Goal: Use online tool/utility: Utilize a website feature to perform a specific function

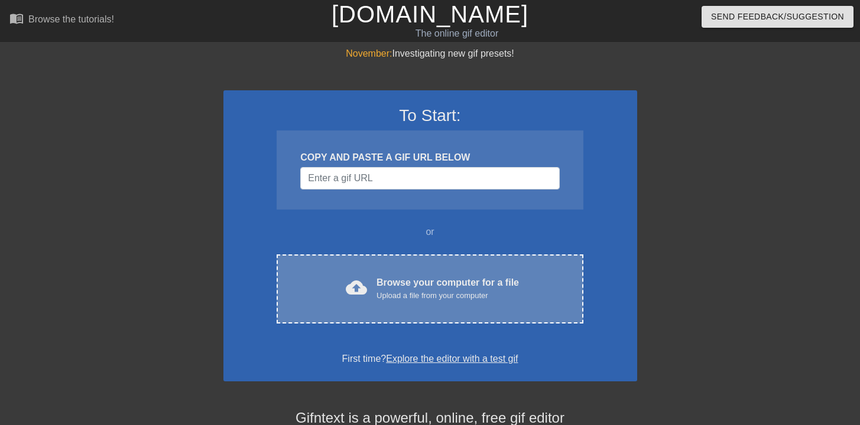
click at [456, 279] on div "Browse your computer for a file Upload a file from your computer" at bounding box center [447, 289] width 142 height 26
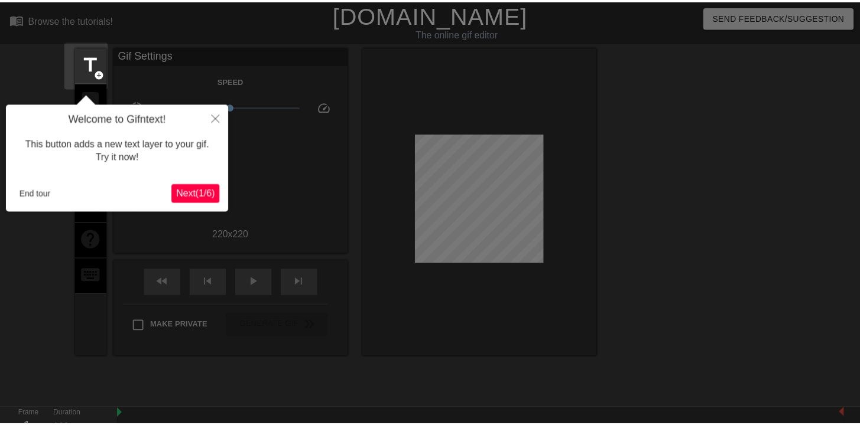
scroll to position [29, 0]
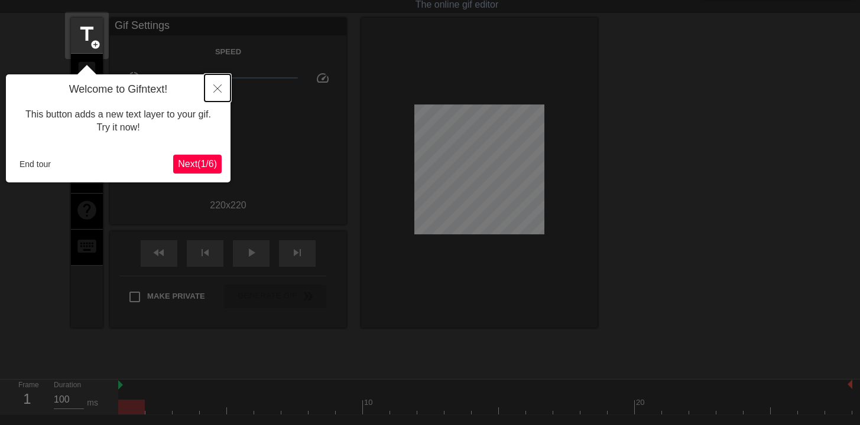
click at [213, 89] on icon "Close" at bounding box center [217, 88] width 8 height 8
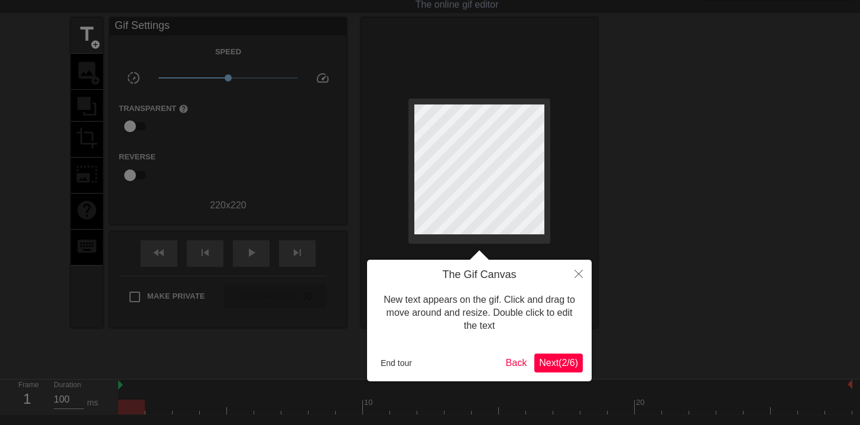
scroll to position [0, 0]
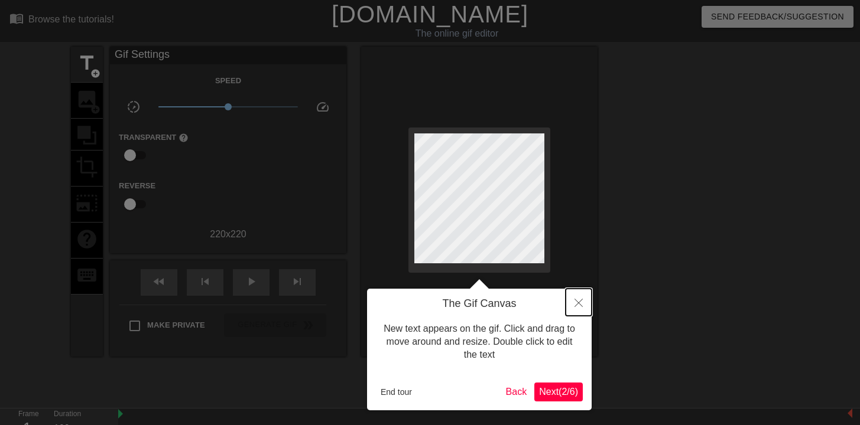
click at [583, 298] on button "Close" at bounding box center [578, 302] width 26 height 27
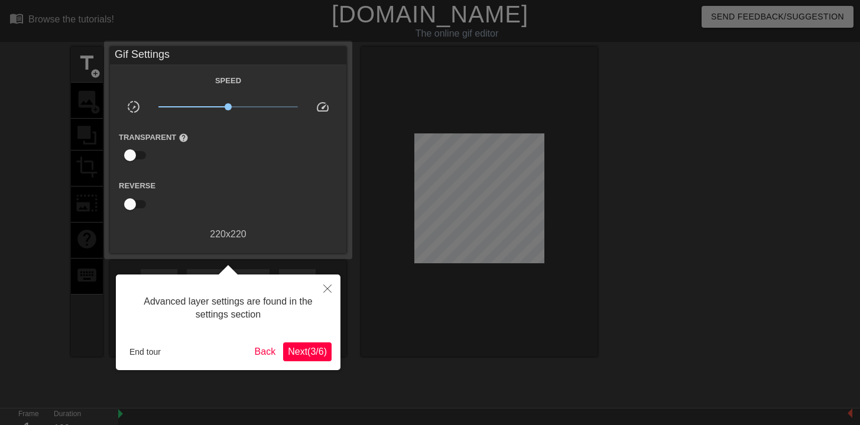
scroll to position [29, 0]
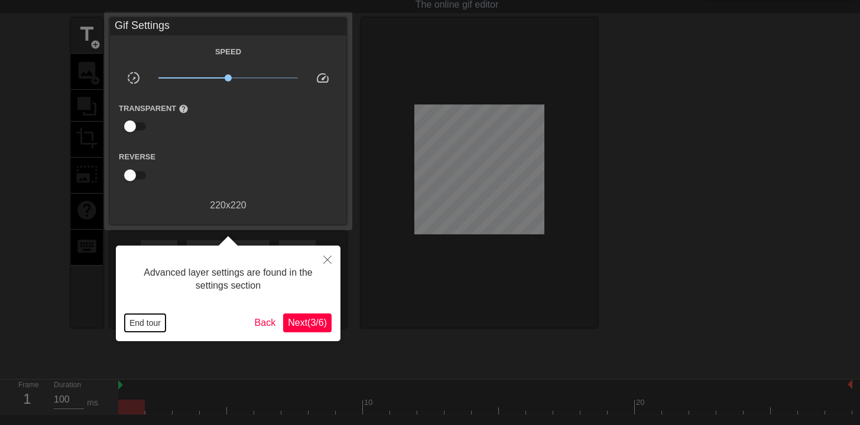
click at [146, 323] on button "End tour" at bounding box center [145, 323] width 41 height 18
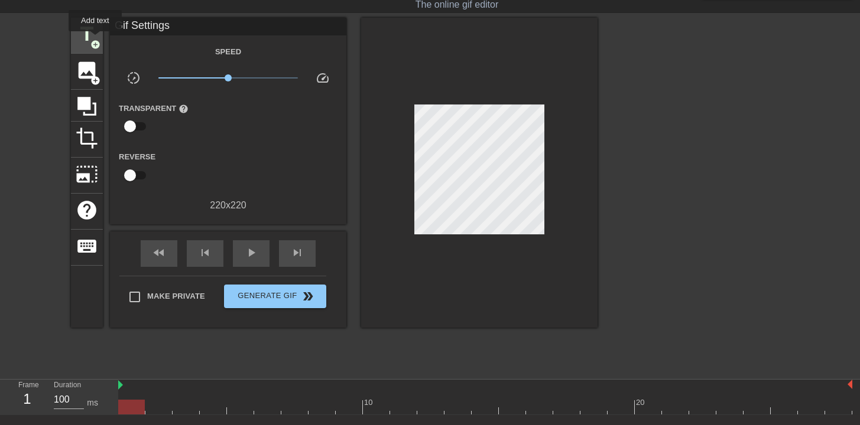
click at [95, 37] on span "title" at bounding box center [87, 34] width 22 height 22
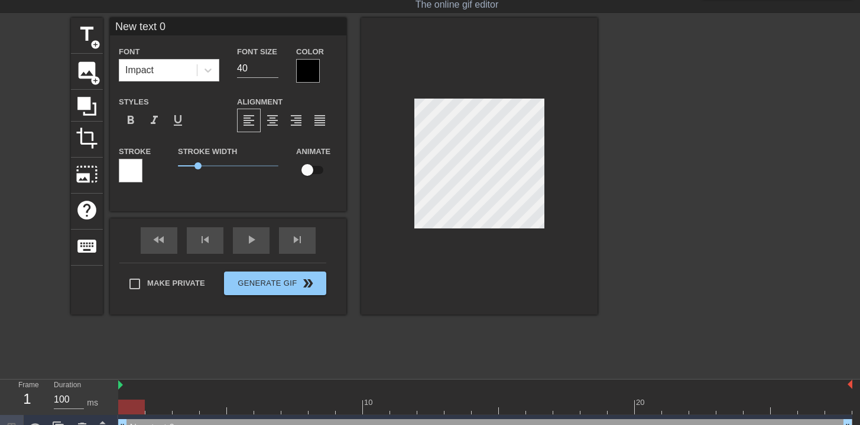
scroll to position [2, 3]
type input "P"
type textarea "P"
type input "Pe"
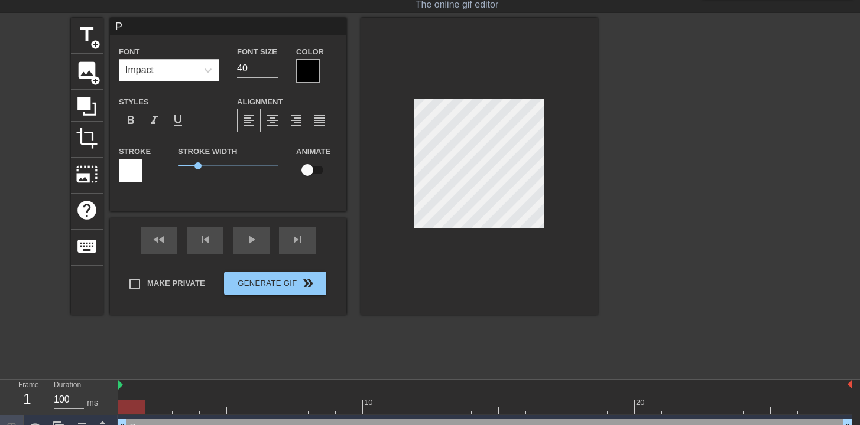
type textarea "Pe"
type input "Pea"
type textarea "Pea"
type input "Pe"
type textarea "Pe"
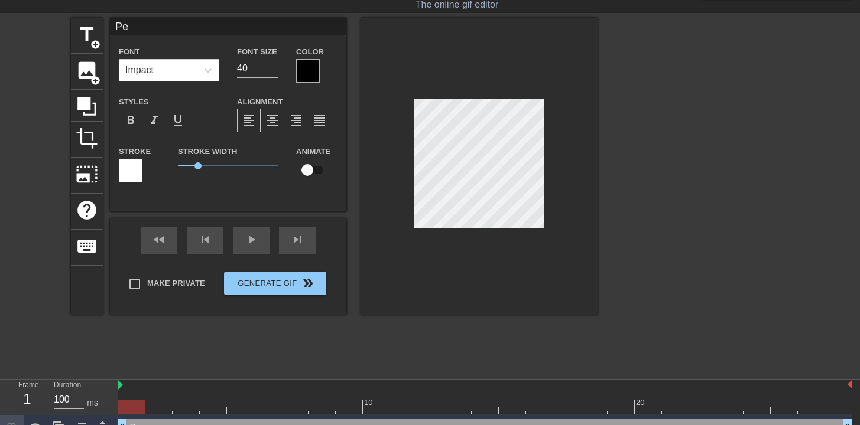
type input "Peo"
type textarea "Peo"
type input "Peop"
type textarea "Peop"
type input "Peopl"
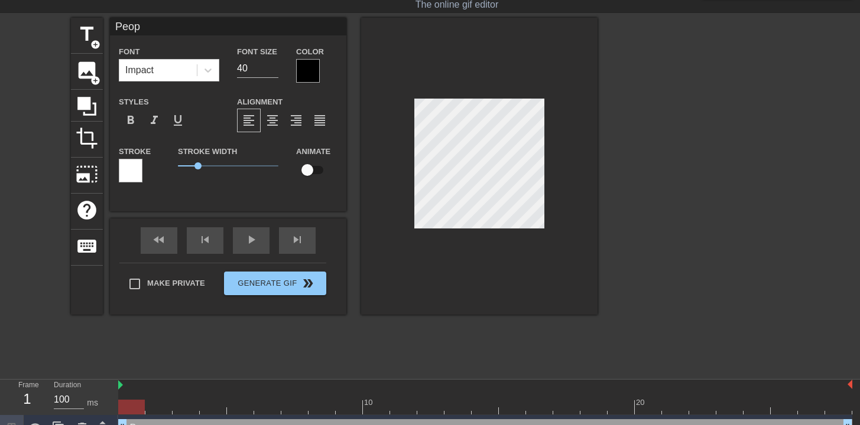
type textarea "Peopl"
type input "People"
type textarea "People"
click at [311, 69] on div at bounding box center [308, 71] width 24 height 24
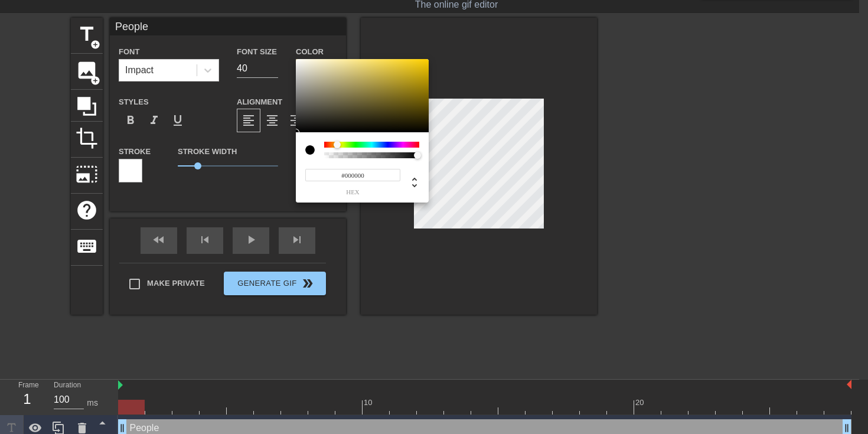
click at [337, 144] on div at bounding box center [371, 145] width 95 height 6
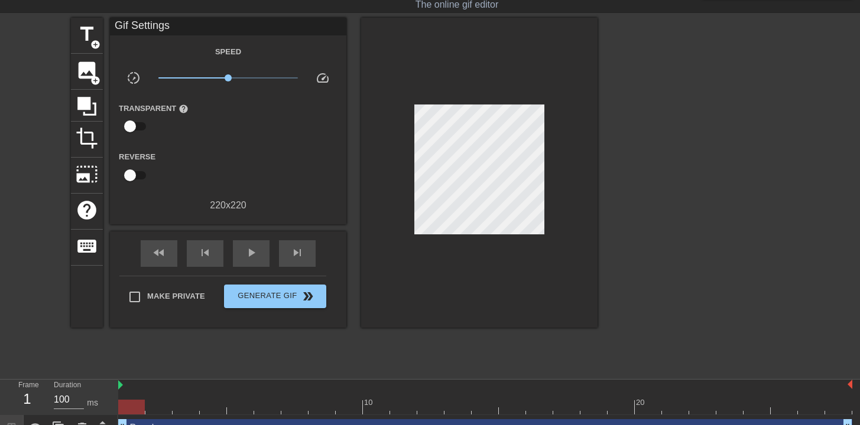
drag, startPoint x: 431, startPoint y: 66, endPoint x: 421, endPoint y: 70, distance: 10.3
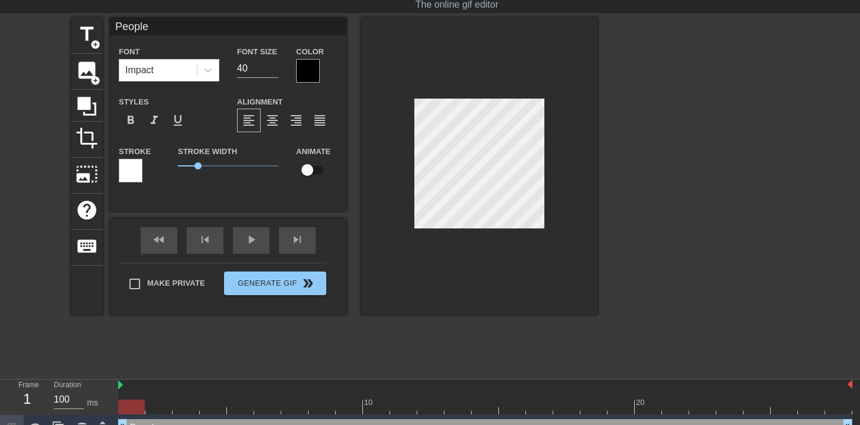
click at [320, 76] on div "Color" at bounding box center [316, 63] width 41 height 38
click at [315, 73] on div at bounding box center [308, 71] width 24 height 24
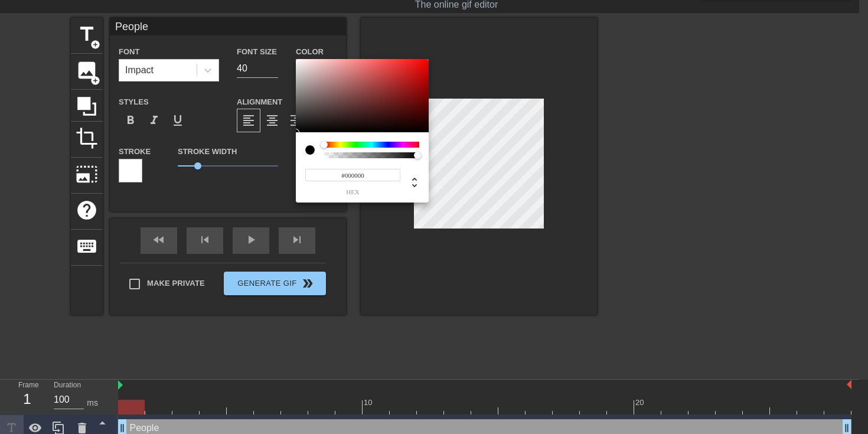
click at [337, 144] on div at bounding box center [371, 145] width 95 height 6
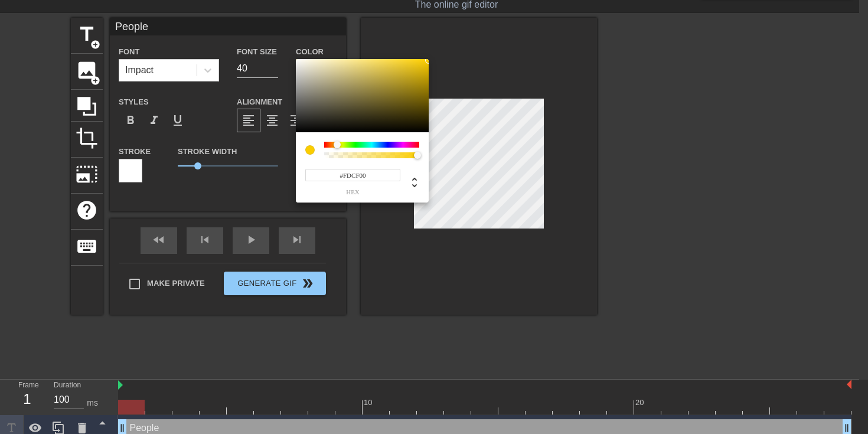
type input "#FFD100"
drag, startPoint x: 424, startPoint y: 62, endPoint x: 430, endPoint y: 57, distance: 7.9
click at [430, 57] on div "#FFD100 hex" at bounding box center [434, 217] width 868 height 434
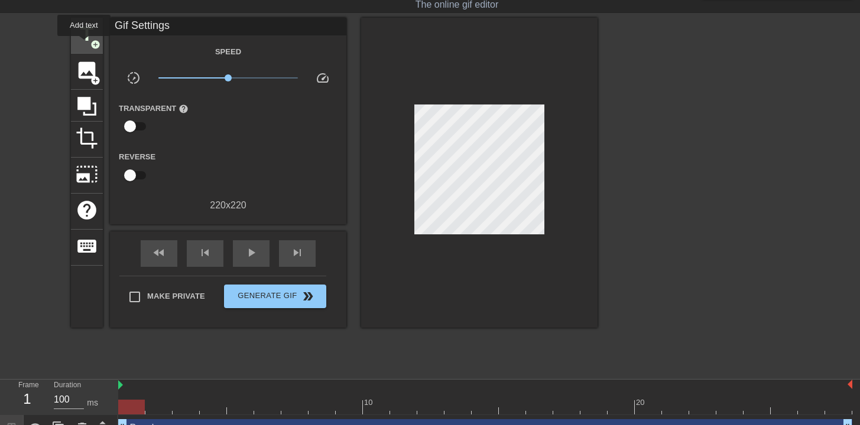
click at [84, 44] on span "title" at bounding box center [87, 34] width 22 height 22
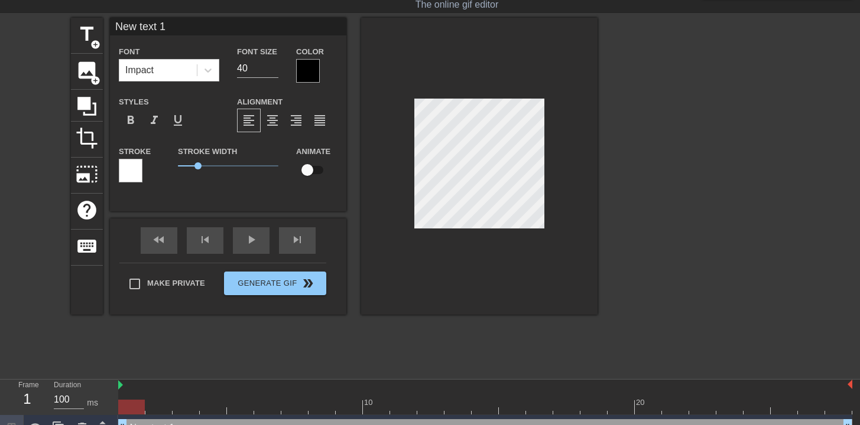
type input "People"
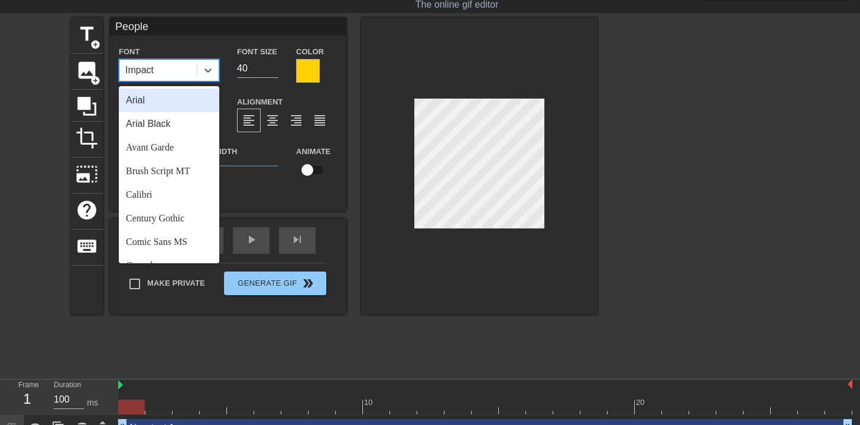
click at [165, 70] on div "Impact" at bounding box center [157, 70] width 77 height 21
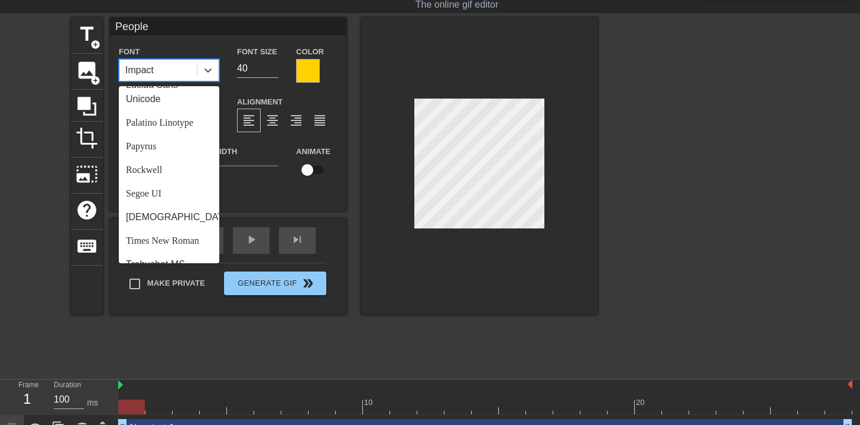
scroll to position [423, 0]
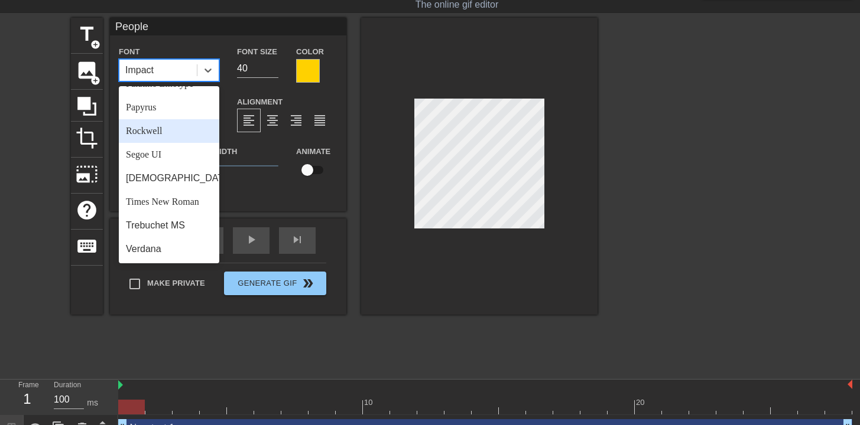
click at [155, 129] on div "Rockwell" at bounding box center [169, 131] width 100 height 24
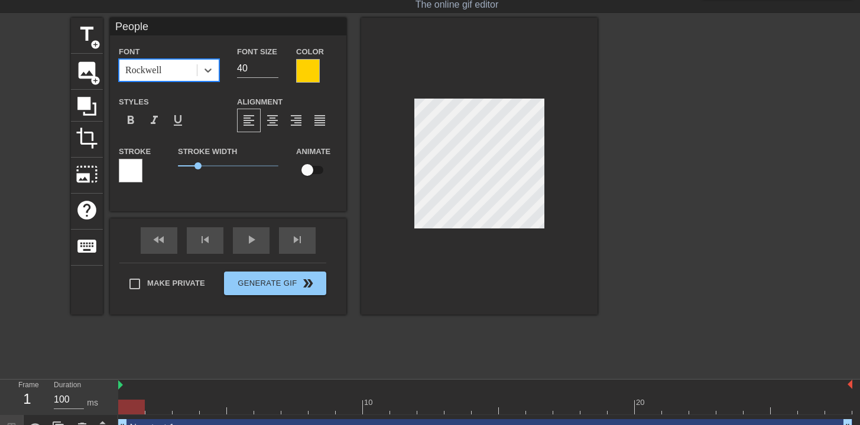
click at [302, 73] on div at bounding box center [308, 71] width 24 height 24
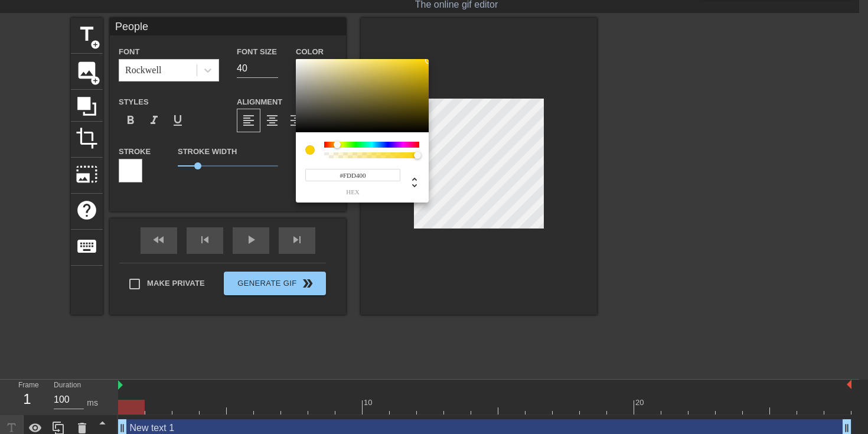
type input "#FFD600"
drag, startPoint x: 414, startPoint y: 76, endPoint x: 429, endPoint y: 59, distance: 22.2
click at [429, 59] on div "#FFD600 hex" at bounding box center [434, 217] width 868 height 434
click at [397, 187] on div "#FFD600 hex" at bounding box center [352, 182] width 95 height 28
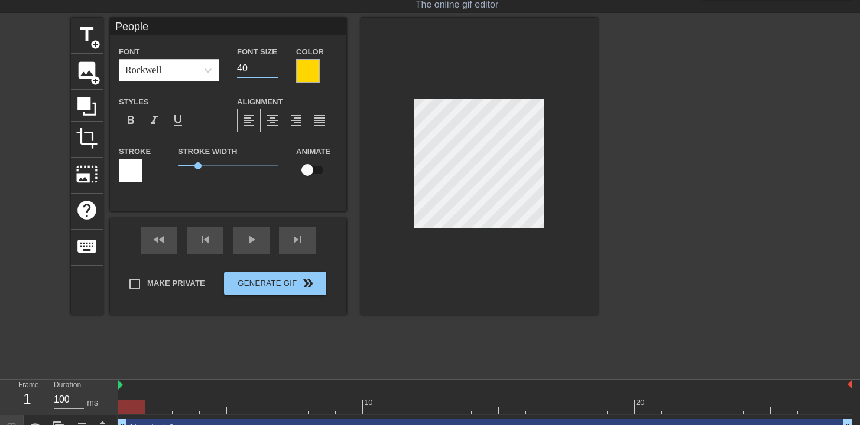
click at [255, 67] on input "40" at bounding box center [257, 68] width 41 height 19
type input "20"
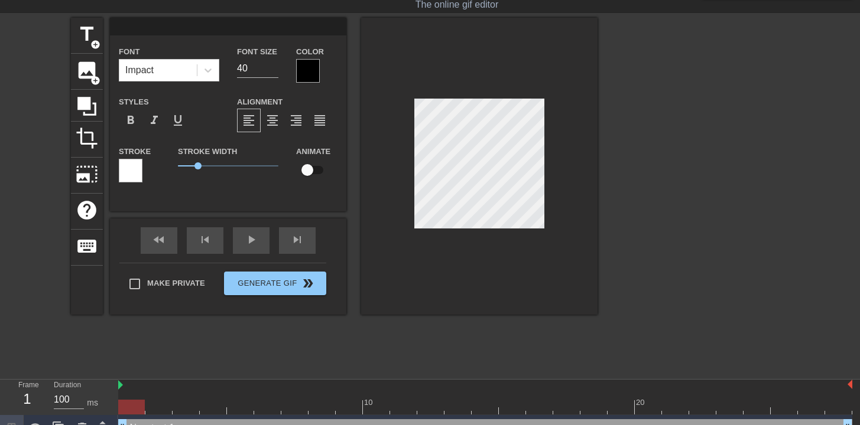
scroll to position [2, 2]
click at [563, 191] on div at bounding box center [479, 166] width 236 height 297
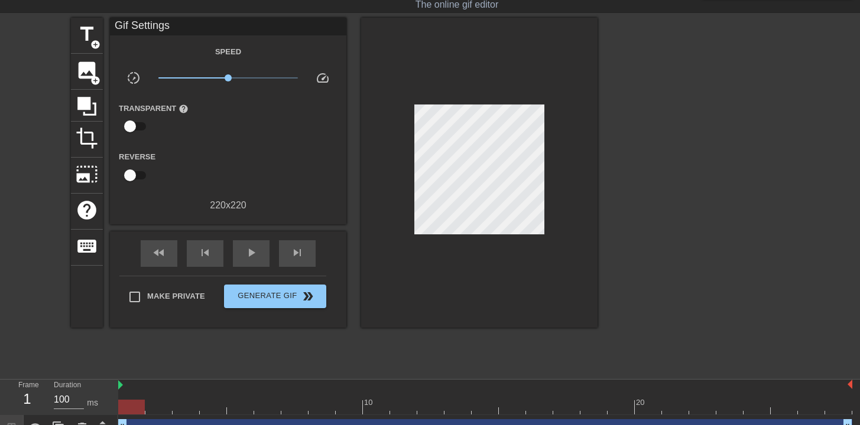
click at [435, 229] on div at bounding box center [479, 173] width 236 height 310
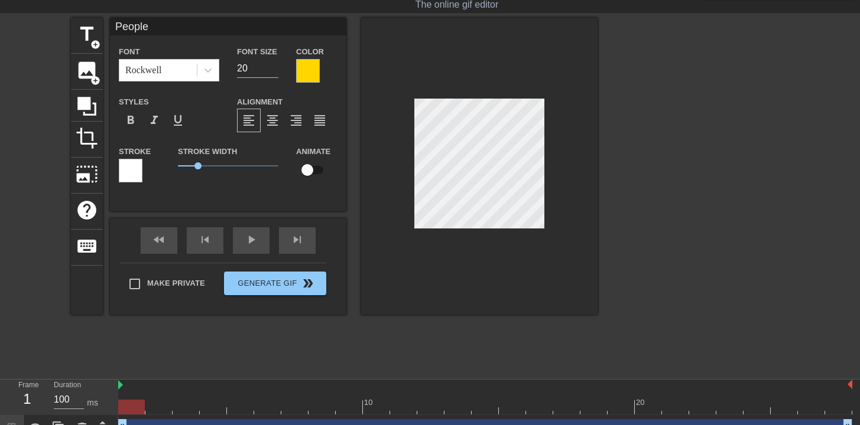
click at [308, 73] on div at bounding box center [308, 71] width 24 height 24
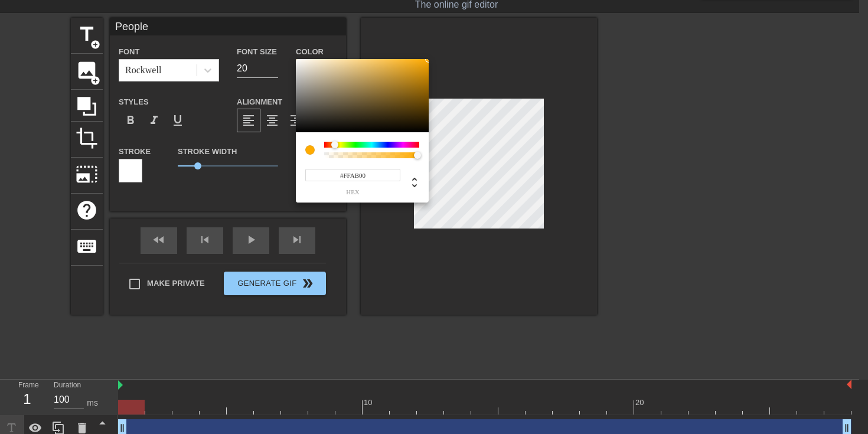
type input "#FFA200"
click at [334, 144] on div at bounding box center [334, 144] width 7 height 7
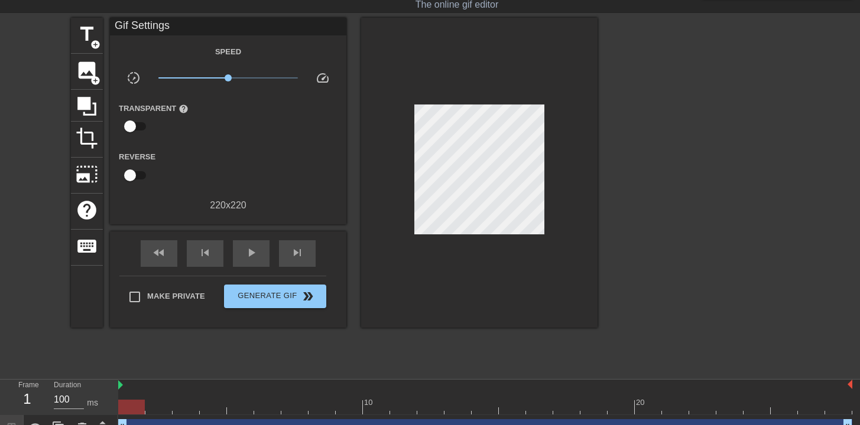
click at [448, 229] on div at bounding box center [479, 173] width 236 height 310
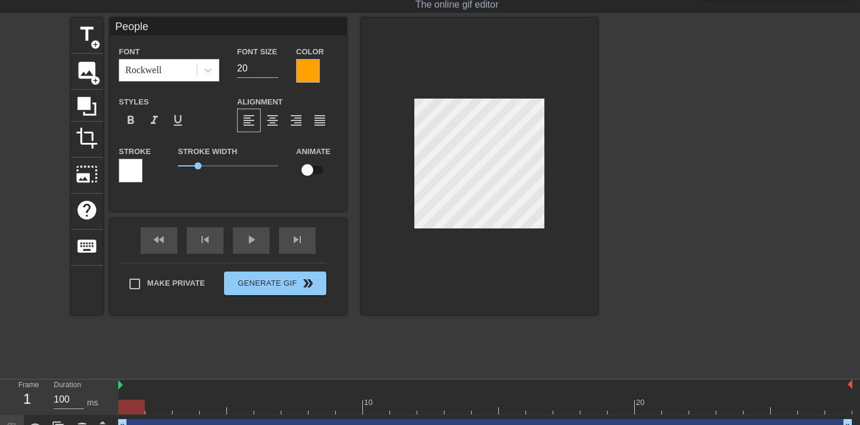
click at [135, 167] on div at bounding box center [131, 171] width 24 height 24
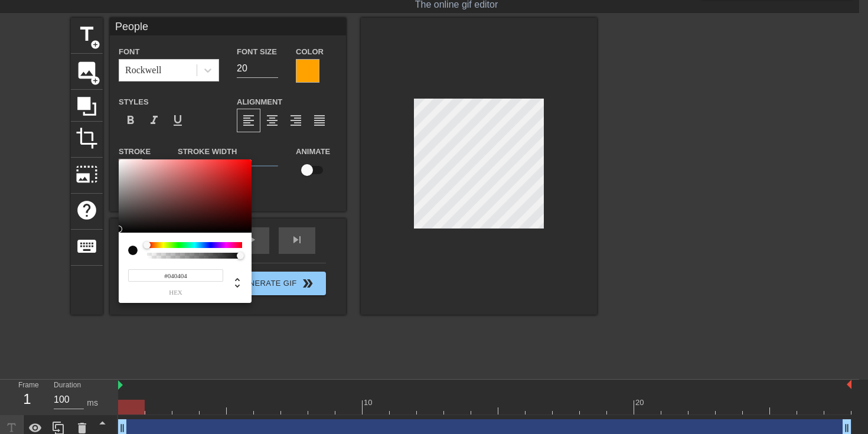
type input "#000000"
drag, startPoint x: 125, startPoint y: 224, endPoint x: 119, endPoint y: 239, distance: 16.7
click at [119, 239] on div "#000000 hex" at bounding box center [185, 232] width 133 height 144
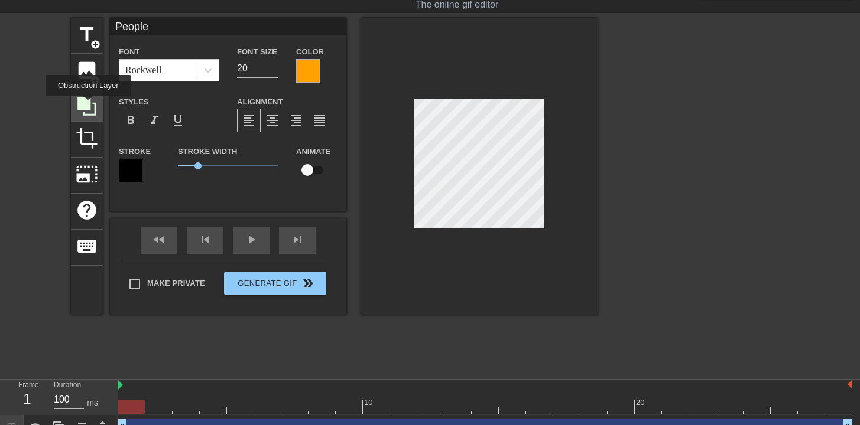
click at [90, 105] on icon at bounding box center [86, 106] width 19 height 19
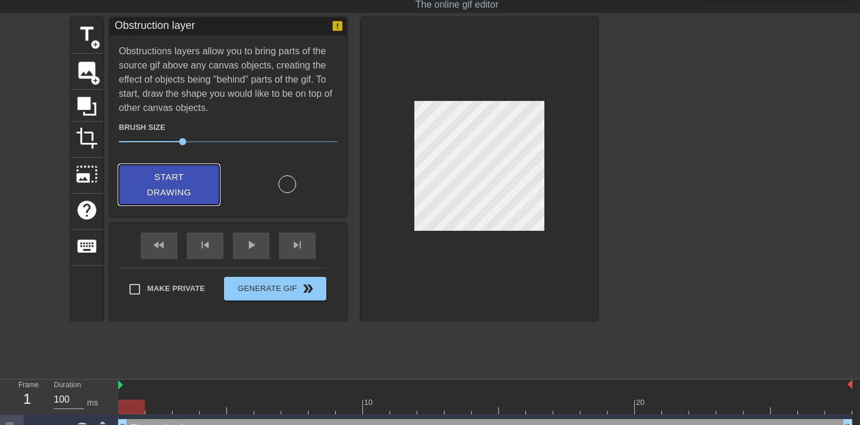
click at [175, 187] on span "Start Drawing" at bounding box center [169, 185] width 72 height 31
click at [91, 32] on span "title" at bounding box center [87, 34] width 22 height 22
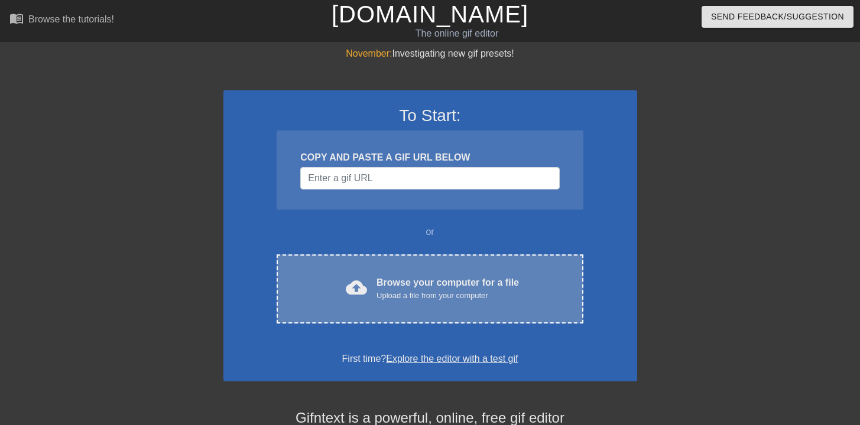
click at [428, 300] on div "Upload a file from your computer" at bounding box center [447, 296] width 142 height 12
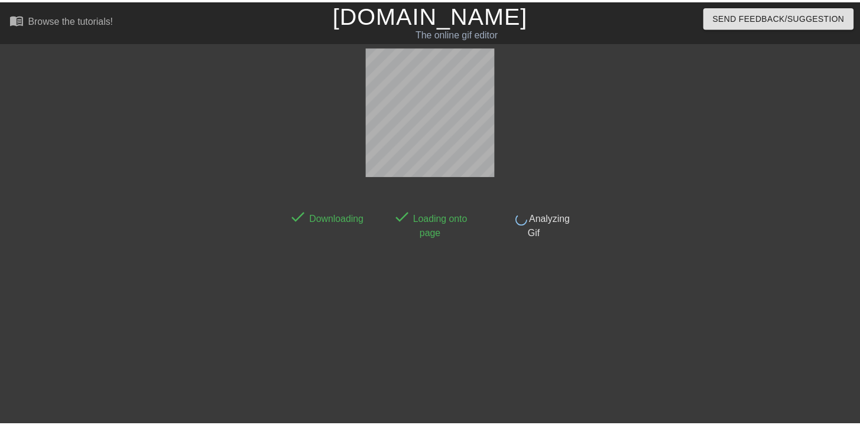
scroll to position [29, 0]
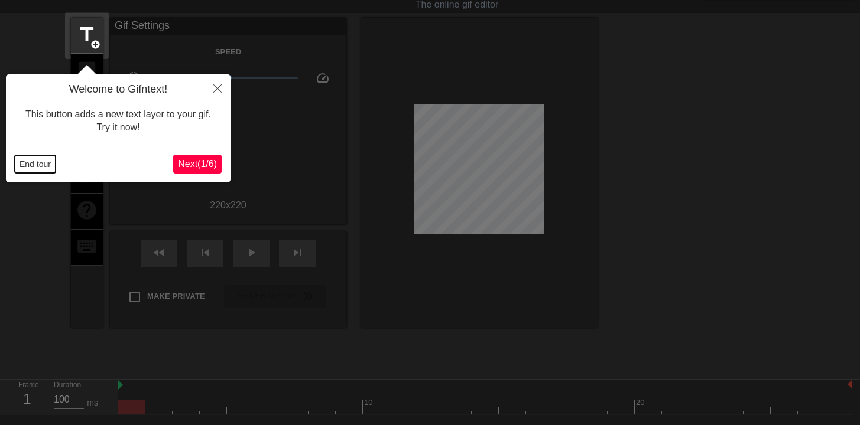
click at [31, 161] on button "End tour" at bounding box center [35, 164] width 41 height 18
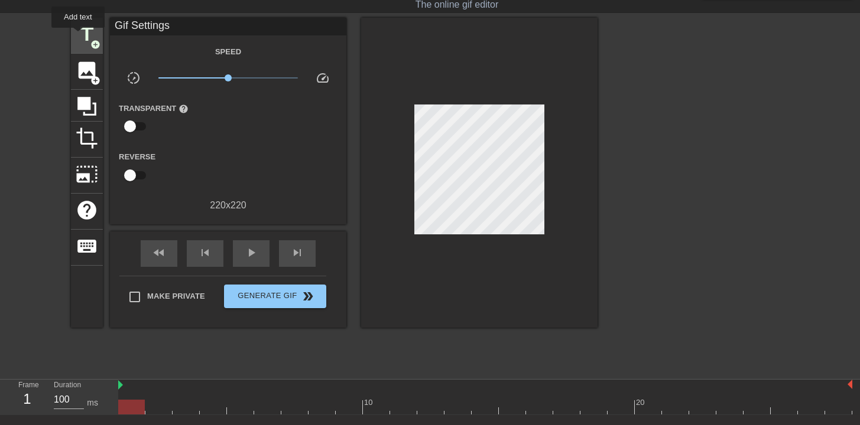
click at [79, 36] on span "title" at bounding box center [87, 34] width 22 height 22
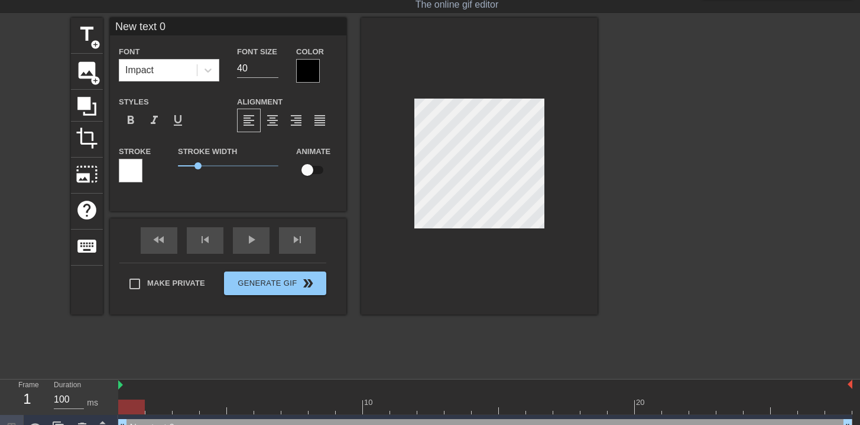
scroll to position [2, 2]
type input "P"
type textarea "P"
type input "Pe"
type textarea "Pe"
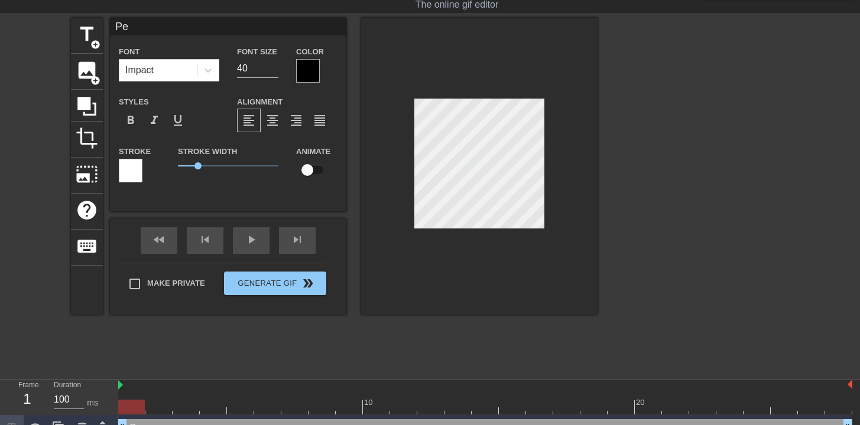
type input "Peo"
type textarea "Peo"
type input "Peop"
type textarea "Peop"
type input "Peopl"
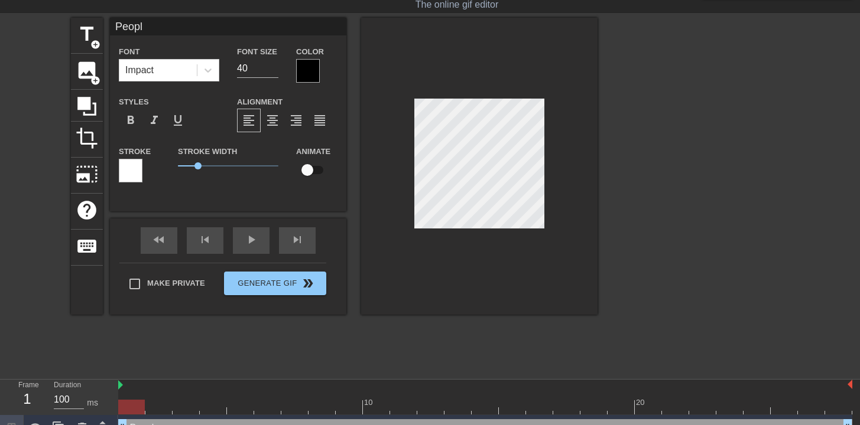
type textarea "People"
type input "People"
type textarea "People"
click at [315, 74] on div at bounding box center [308, 71] width 24 height 24
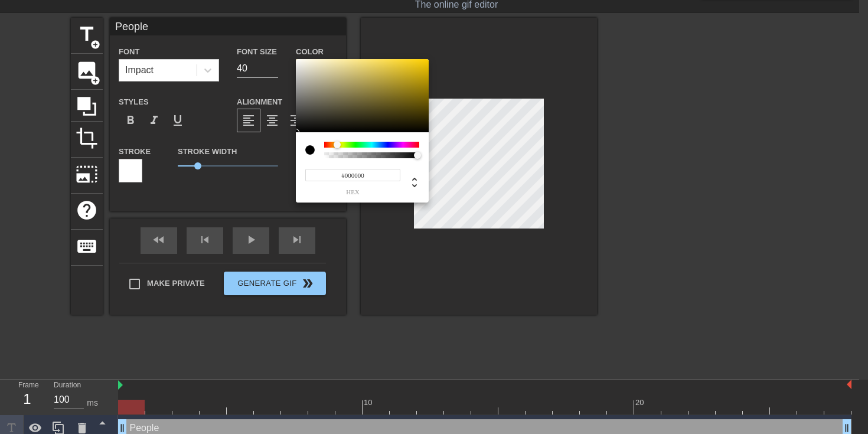
click at [337, 143] on div at bounding box center [371, 145] width 95 height 6
drag, startPoint x: 424, startPoint y: 71, endPoint x: 427, endPoint y: 58, distance: 13.9
click at [427, 58] on div "#FFCE03 hex" at bounding box center [434, 217] width 868 height 434
type input "#FFA303"
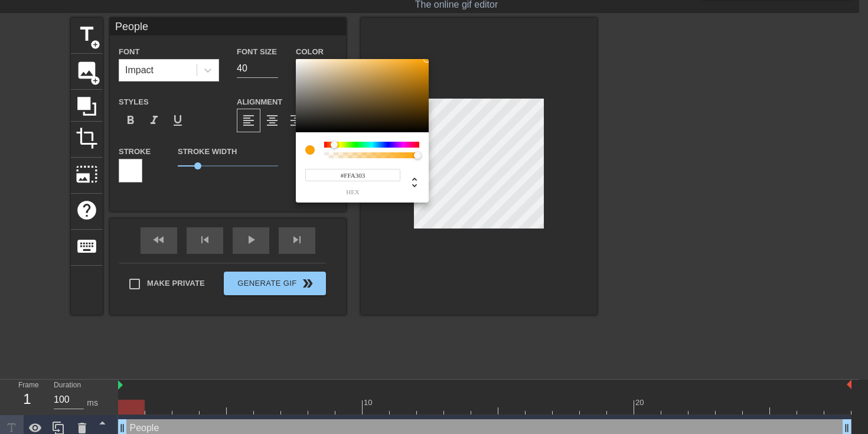
click at [334, 145] on div at bounding box center [334, 144] width 7 height 7
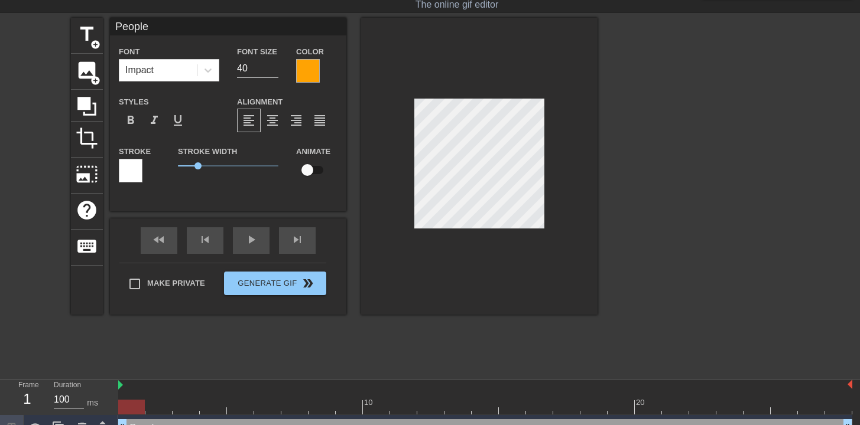
click at [128, 164] on div at bounding box center [131, 171] width 24 height 24
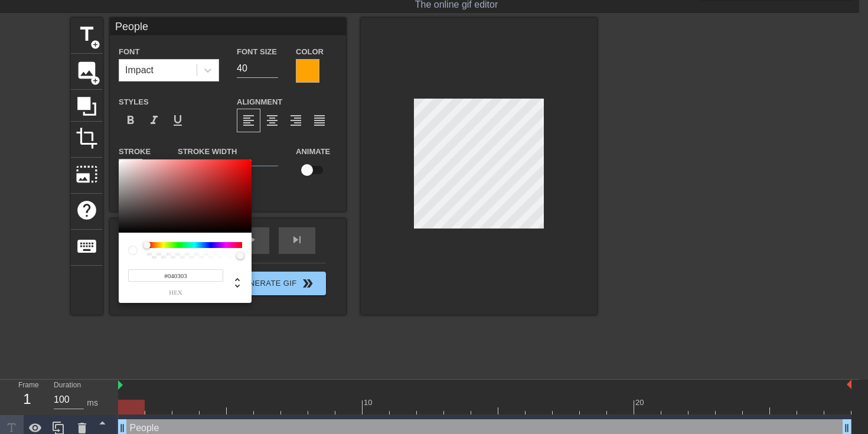
type input "#000000"
drag, startPoint x: 180, startPoint y: 227, endPoint x: 87, endPoint y: 236, distance: 93.1
click at [87, 236] on div "#000000 hex" at bounding box center [434, 217] width 868 height 434
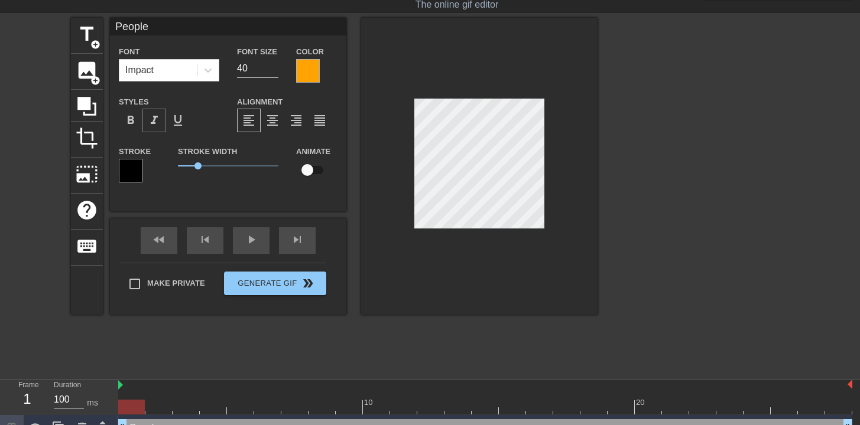
click at [154, 116] on span "format_italic" at bounding box center [154, 120] width 14 height 14
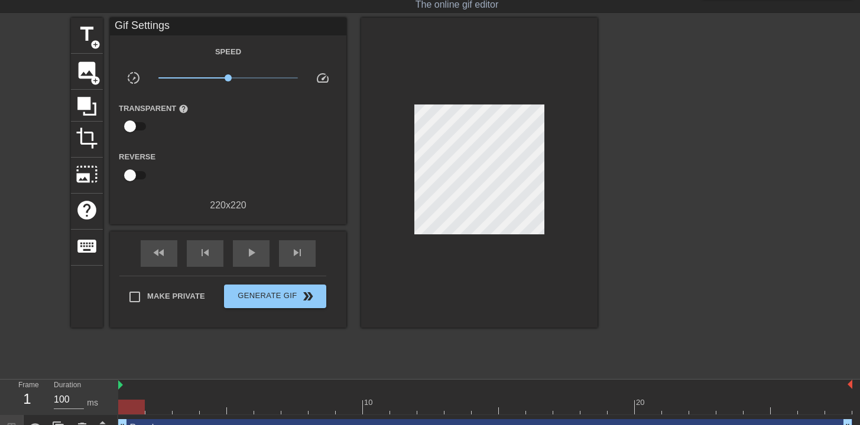
click at [557, 196] on div at bounding box center [479, 173] width 236 height 310
click at [306, 296] on span "double_arrow" at bounding box center [308, 296] width 14 height 14
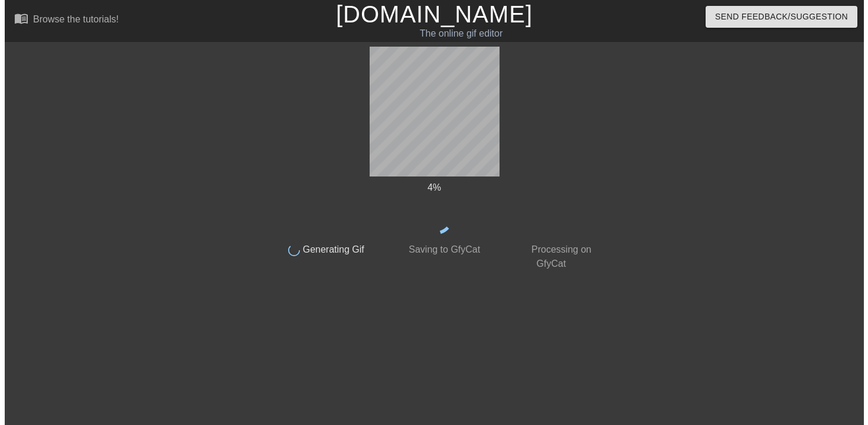
scroll to position [0, 0]
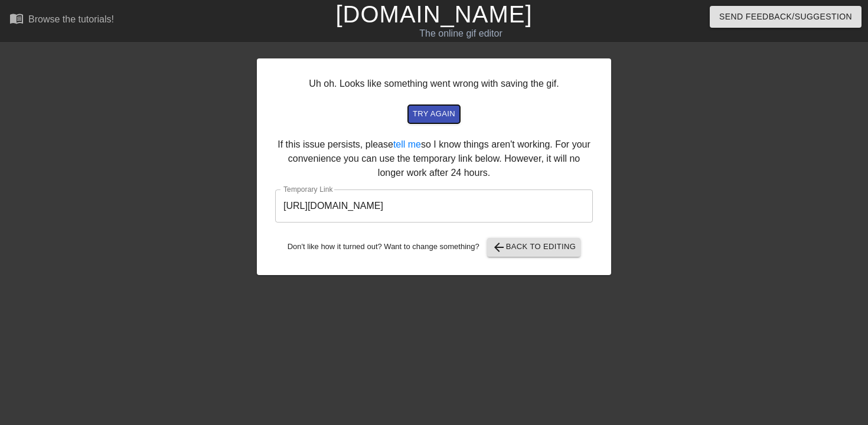
click at [425, 114] on span "try again" at bounding box center [434, 115] width 43 height 14
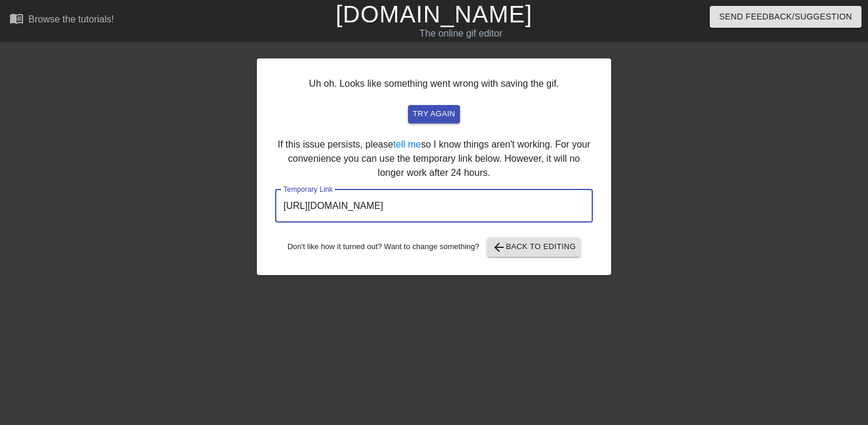
drag, startPoint x: 520, startPoint y: 205, endPoint x: 241, endPoint y: 207, distance: 279.5
click at [241, 207] on div "Uh oh. Looks like something went wrong with saving the gif. try again If this i…" at bounding box center [434, 224] width 868 height 354
